Goal: Task Accomplishment & Management: Use online tool/utility

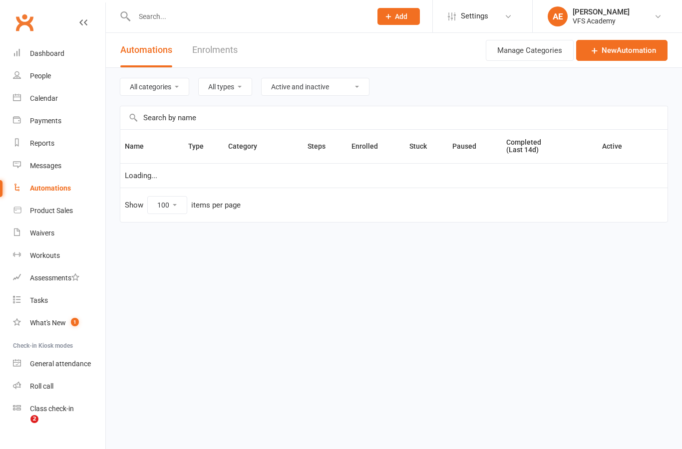
select select "100"
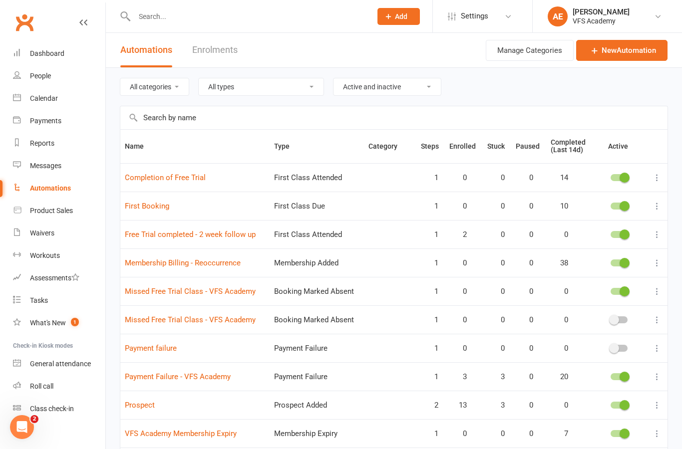
click at [47, 57] on div "Dashboard" at bounding box center [47, 53] width 34 height 8
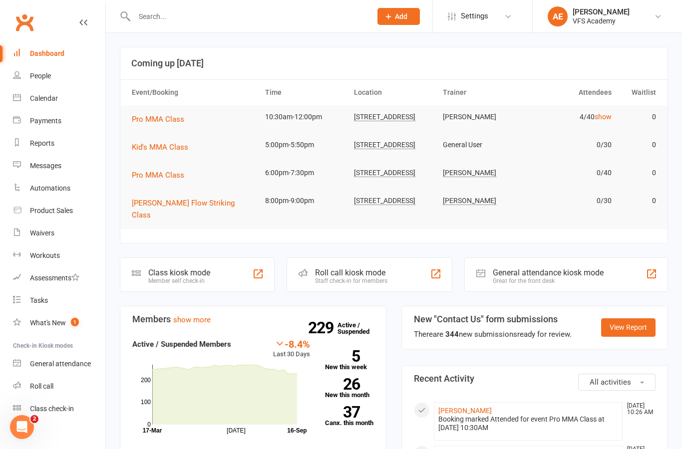
click at [193, 273] on div "Class kiosk mode" at bounding box center [179, 272] width 62 height 9
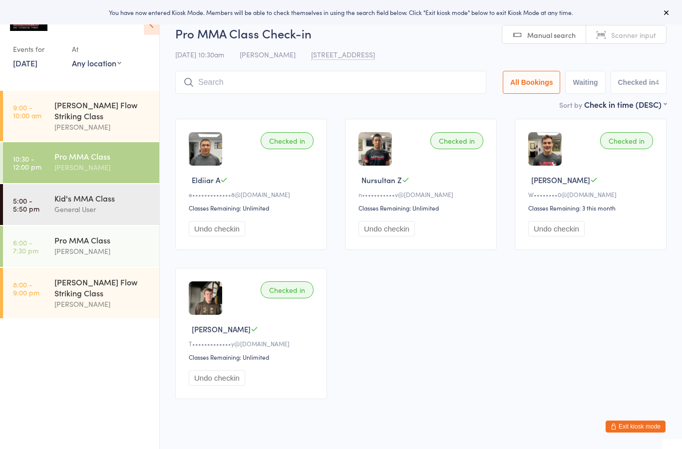
click at [376, 75] on input "search" at bounding box center [330, 82] width 311 height 23
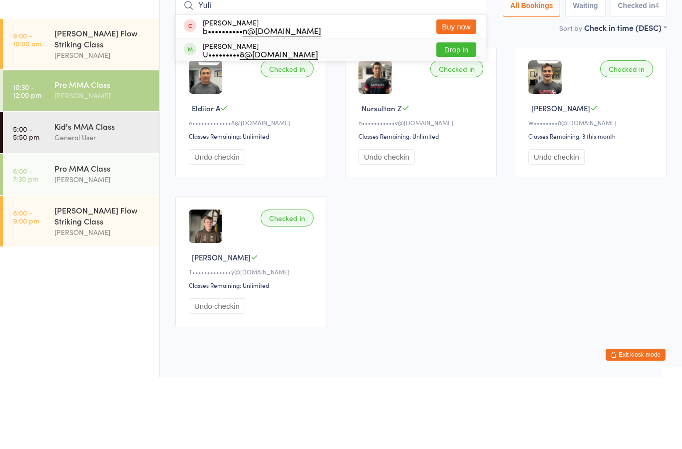
type input "Yuli"
click at [406, 110] on div "Yuliyan Zlatev U••••••••• 8@gmail.com Drop in" at bounding box center [331, 121] width 310 height 22
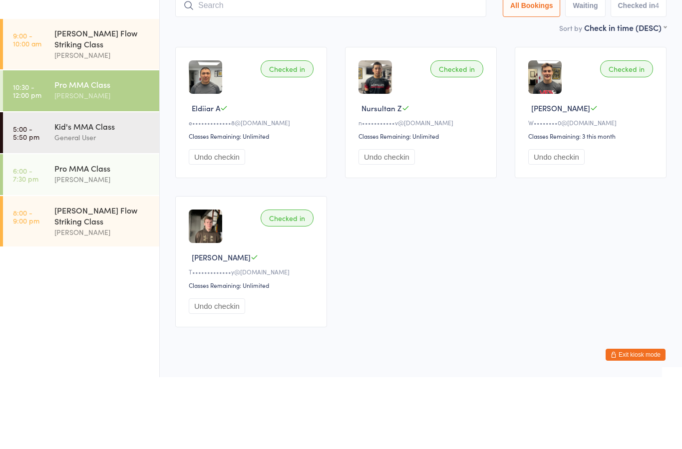
scroll to position [35, 0]
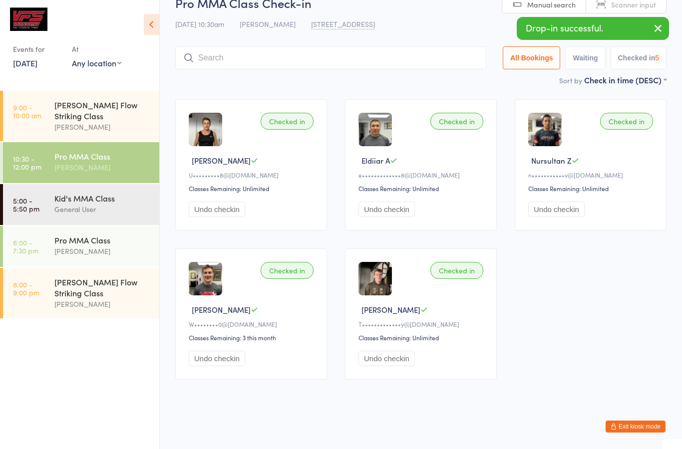
click at [365, 50] on input "search" at bounding box center [330, 57] width 311 height 23
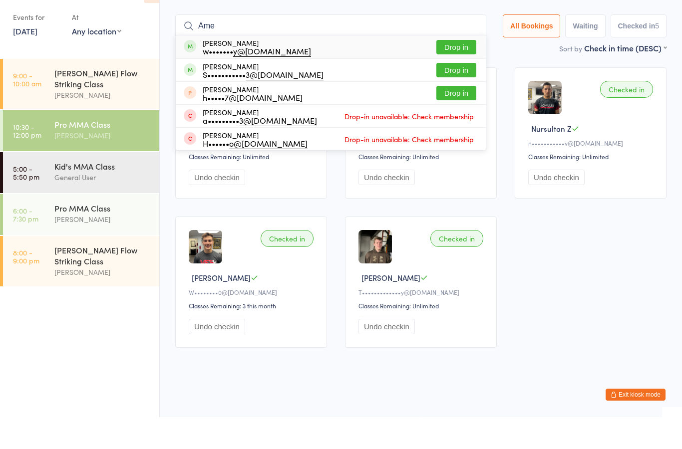
type input "Ame"
click at [349, 91] on div "Amenophis Sanon S••••••••••• 3@gmail.com Drop in" at bounding box center [331, 102] width 310 height 22
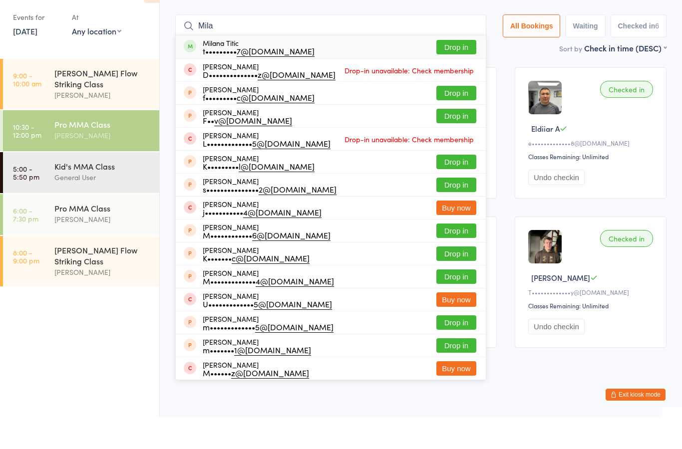
type input "Mila"
click at [335, 67] on div "Milana Titic t••••••••• 7@gmail.com Drop in" at bounding box center [331, 78] width 310 height 23
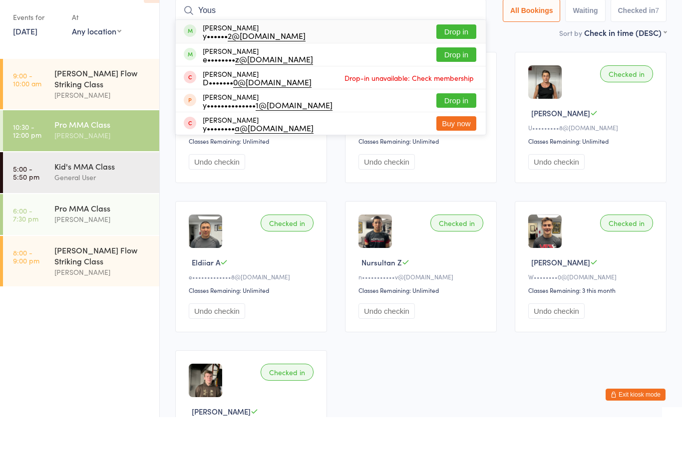
type input "Yous"
click at [292, 52] on div "Yousef Mohammad y•••••• 2@yahoo.com Drop in" at bounding box center [331, 63] width 310 height 23
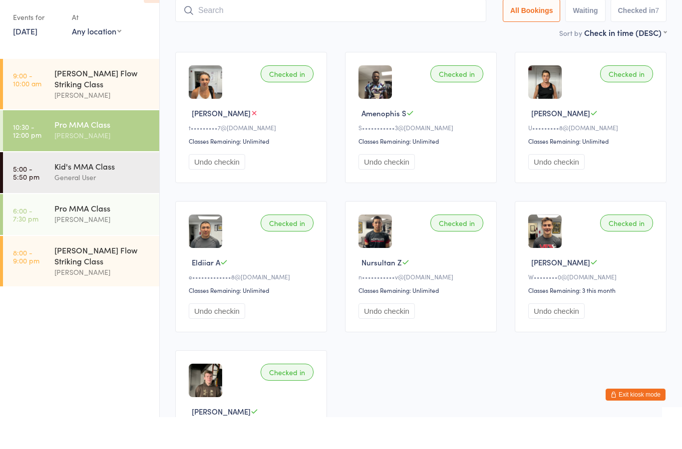
scroll to position [67, 0]
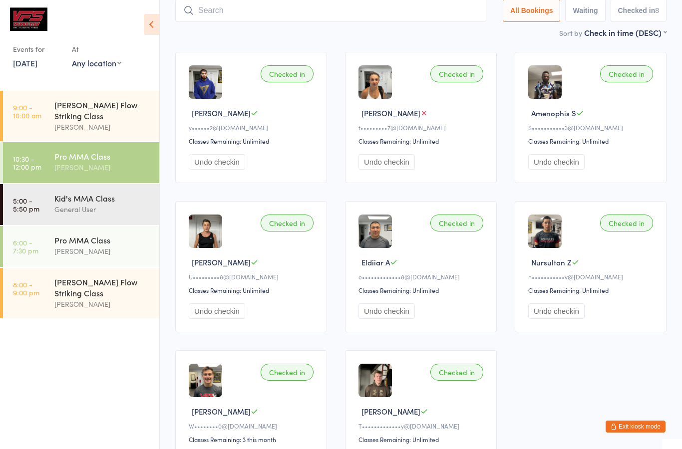
click at [444, 20] on input "search" at bounding box center [330, 10] width 311 height 23
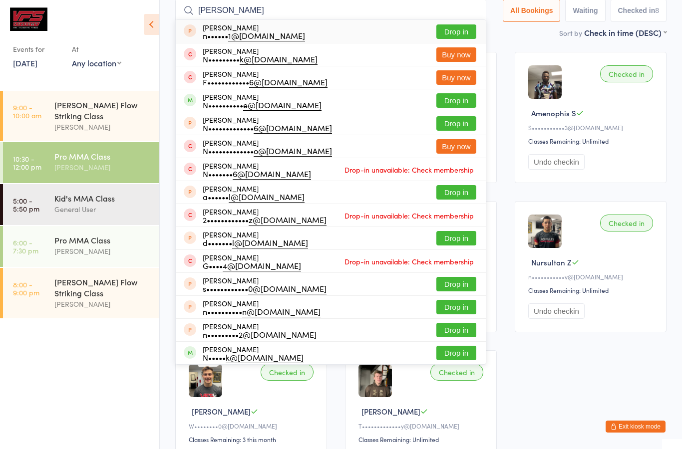
type input "Nick"
click at [446, 101] on button "Drop in" at bounding box center [456, 100] width 40 height 14
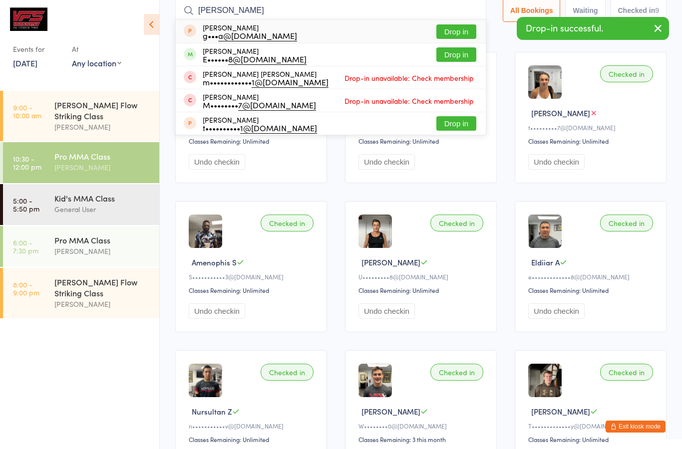
type input "Mota"
click at [327, 53] on div "Motaz Askar E•••••• 8@aol.com Drop in" at bounding box center [331, 54] width 310 height 22
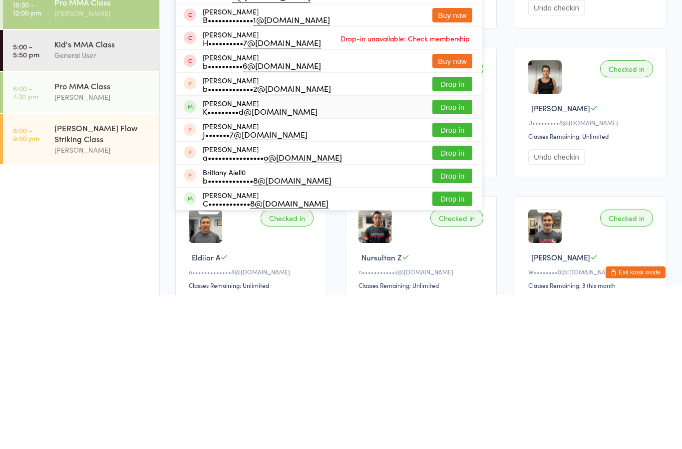
type input "Bria"
click at [342, 250] on div "Brian Armstrong K••••••••• d@gmail.com Drop in" at bounding box center [329, 261] width 306 height 22
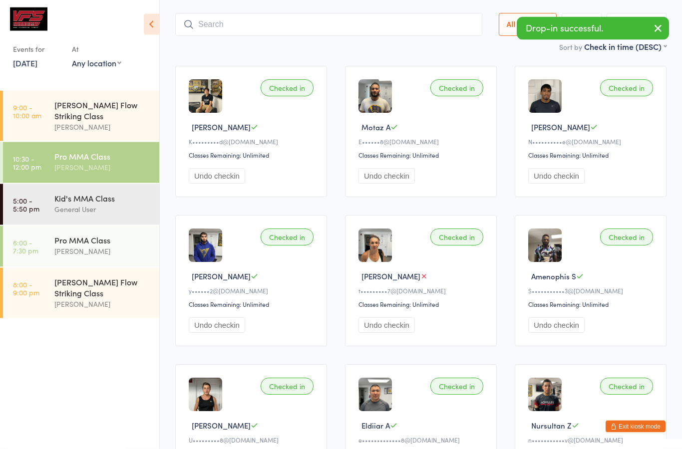
scroll to position [0, 0]
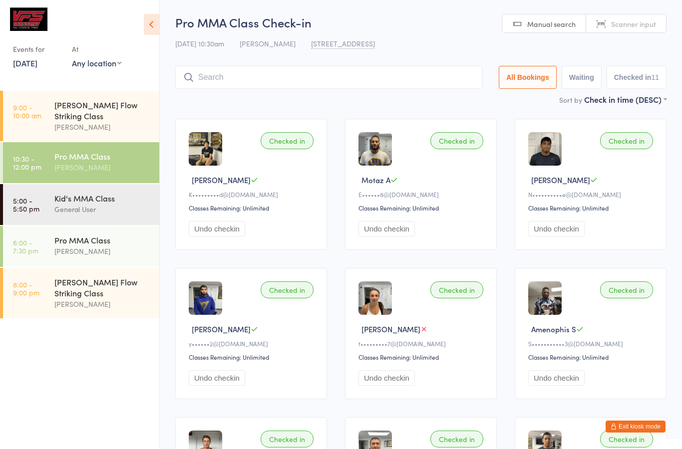
click at [399, 86] on input "search" at bounding box center [328, 77] width 307 height 23
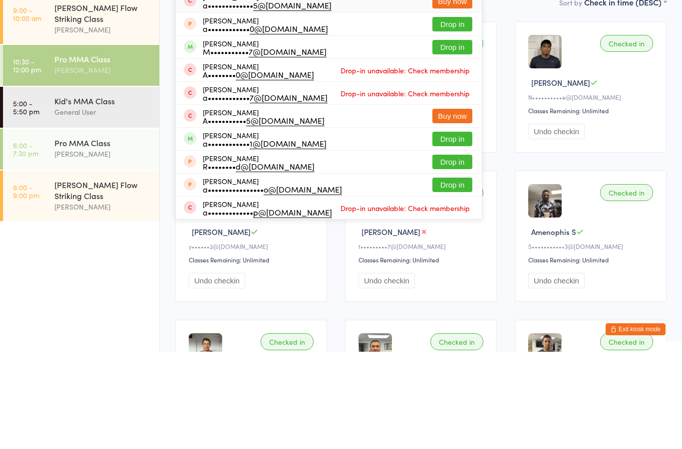
type input "Aust"
click at [374, 225] on div "Austin Johnson a•••••••••••• 1@gmail.com Drop in" at bounding box center [329, 236] width 306 height 22
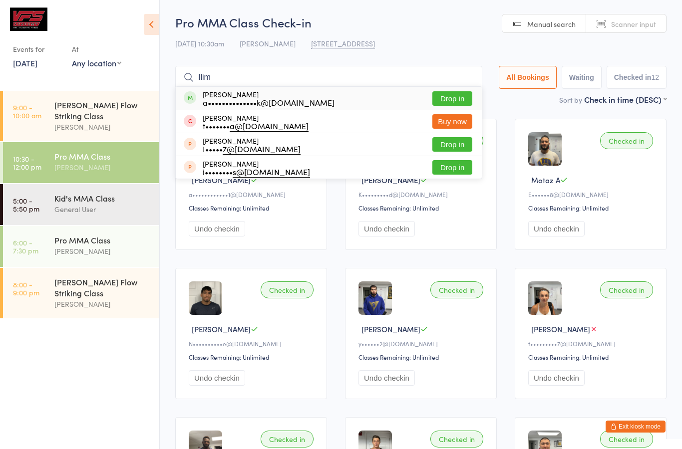
type input "Ilim"
click at [441, 99] on button "Drop in" at bounding box center [452, 98] width 40 height 14
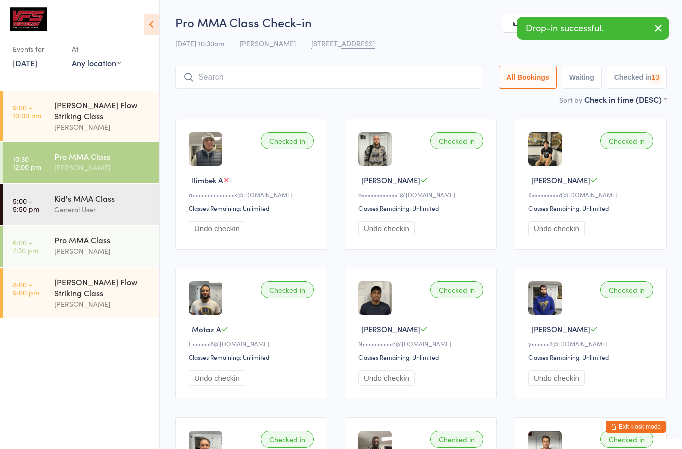
click at [423, 77] on input "search" at bounding box center [328, 77] width 307 height 23
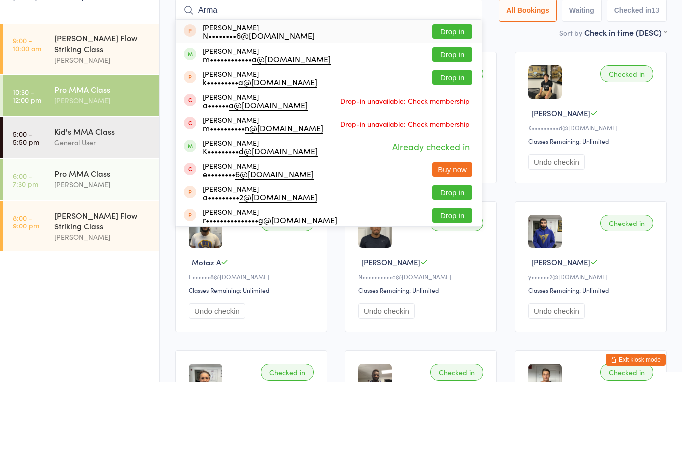
type input "Arma"
click at [454, 114] on button "Drop in" at bounding box center [452, 121] width 40 height 14
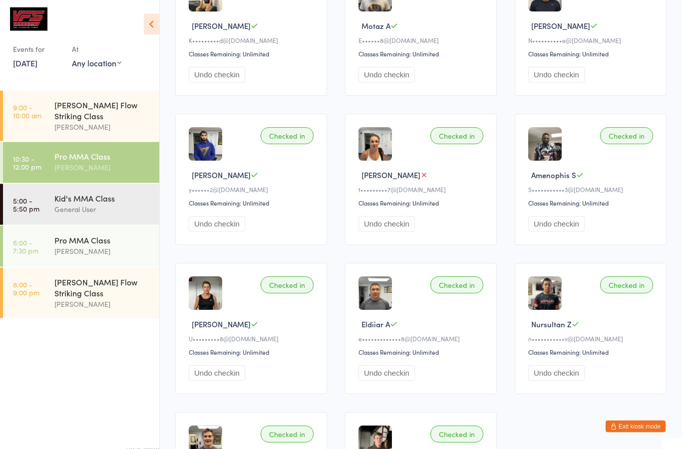
scroll to position [40, 0]
